Goal: Check status: Check status

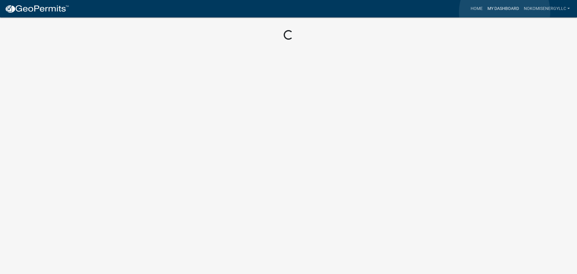
click at [504, 12] on link "My Dashboard" at bounding box center [503, 8] width 36 height 11
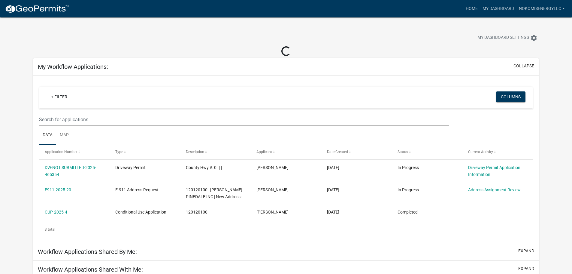
scroll to position [30, 0]
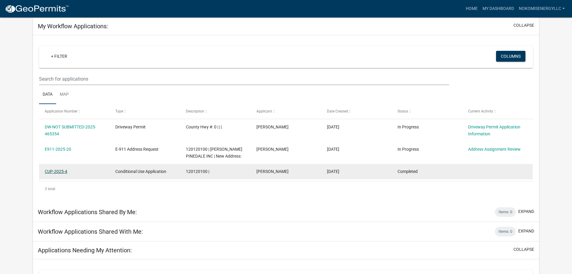
click at [64, 172] on link "CUP-2025-4" at bounding box center [56, 171] width 23 height 5
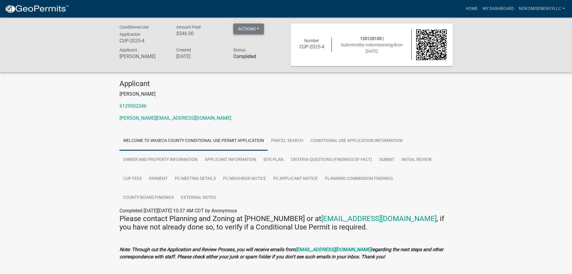
click at [258, 27] on button "Actions" at bounding box center [248, 28] width 31 height 11
click at [256, 27] on button "Actions" at bounding box center [248, 28] width 31 height 11
click at [501, 8] on link "My Dashboard" at bounding box center [498, 8] width 36 height 11
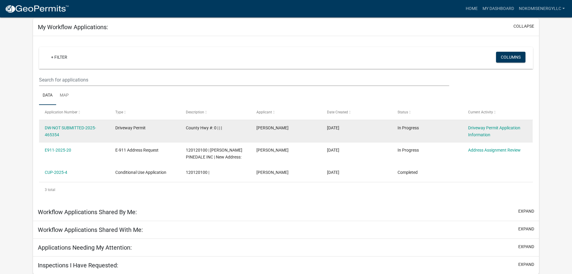
scroll to position [40, 0]
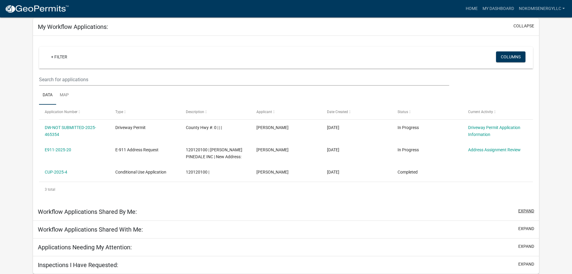
click at [528, 209] on button "expand" at bounding box center [526, 211] width 16 height 6
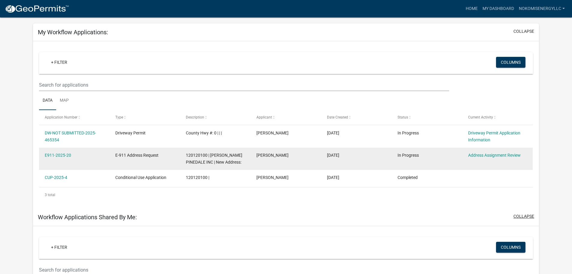
scroll to position [0, 0]
